Goal: Task Accomplishment & Management: Manage account settings

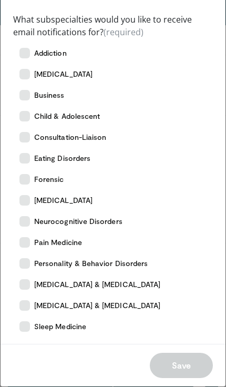
scroll to position [73, 0]
click at [22, 48] on icon at bounding box center [24, 53] width 11 height 11
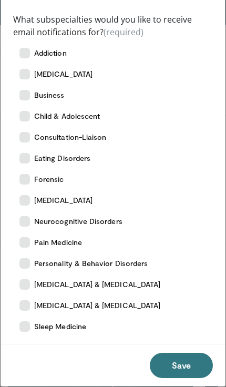
click at [21, 80] on label "[MEDICAL_DATA]" at bounding box center [113, 74] width 200 height 21
click at [22, 90] on icon at bounding box center [24, 95] width 11 height 11
click at [26, 111] on icon at bounding box center [24, 116] width 11 height 11
click at [35, 129] on label "Consultation-Liaison" at bounding box center [113, 137] width 200 height 21
click at [31, 140] on label "Consultation-Liaison" at bounding box center [113, 137] width 200 height 21
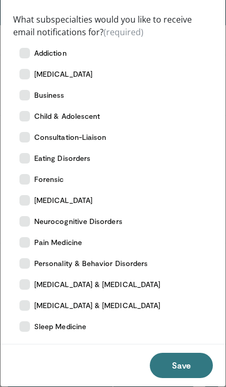
click at [31, 205] on label "[MEDICAL_DATA]" at bounding box center [113, 200] width 200 height 21
click at [26, 181] on icon at bounding box center [24, 179] width 11 height 11
click at [33, 151] on label "Eating Disorders" at bounding box center [113, 158] width 200 height 21
click at [29, 144] on label "Consultation-Liaison" at bounding box center [113, 137] width 200 height 21
click at [30, 226] on label "Neurocognitive Disorders" at bounding box center [113, 221] width 200 height 21
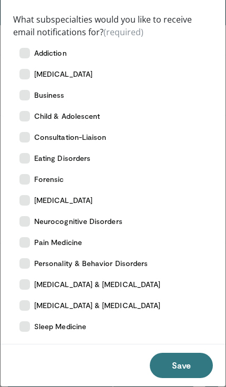
click at [27, 267] on icon at bounding box center [24, 263] width 11 height 11
click at [26, 286] on icon at bounding box center [24, 284] width 11 height 11
click at [31, 296] on label "[MEDICAL_DATA] & [MEDICAL_DATA]" at bounding box center [113, 305] width 200 height 21
click at [29, 316] on label "Sleep Medicine" at bounding box center [113, 326] width 200 height 21
click at [180, 367] on button "Save" at bounding box center [181, 365] width 63 height 25
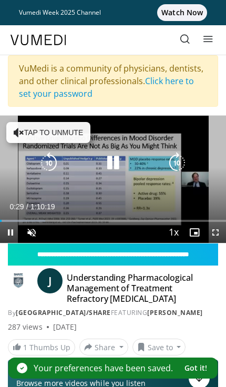
scroll to position [0, 2]
